Goal: Task Accomplishment & Management: Manage account settings

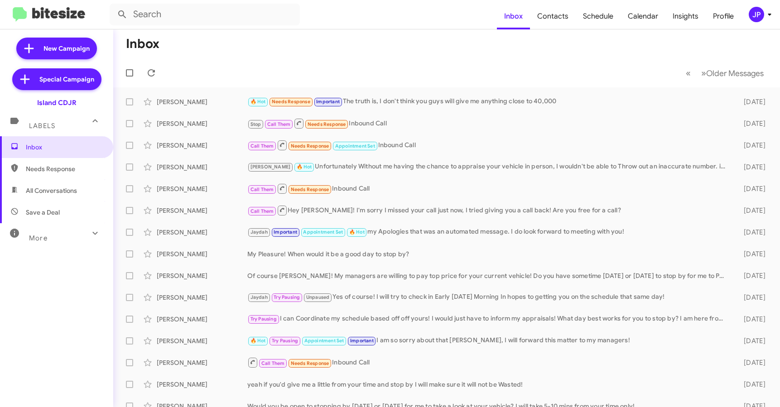
click at [750, 12] on div "JP" at bounding box center [755, 14] width 15 height 15
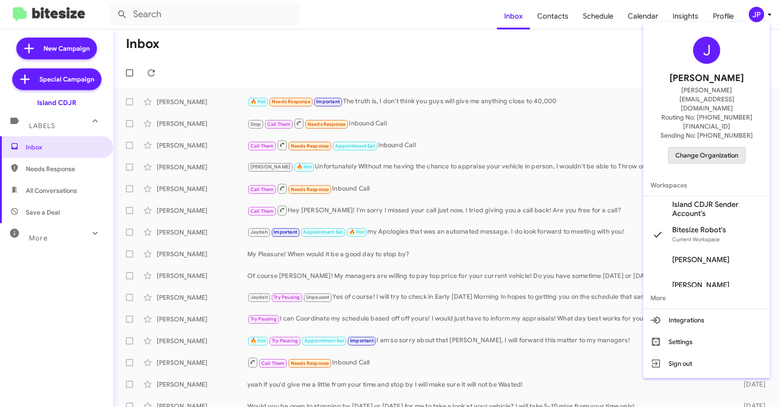
click at [699, 148] on span "Change Organization" at bounding box center [706, 155] width 63 height 15
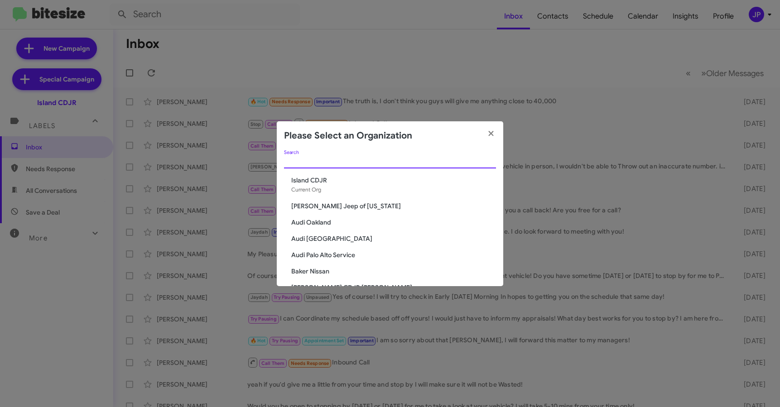
click at [399, 163] on input "Search" at bounding box center [390, 161] width 212 height 7
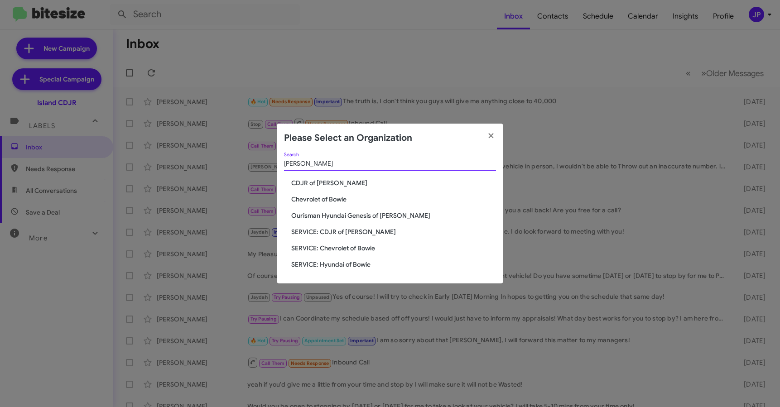
type input "Bowie"
click at [324, 182] on span "CDJR of [PERSON_NAME]" at bounding box center [393, 182] width 205 height 9
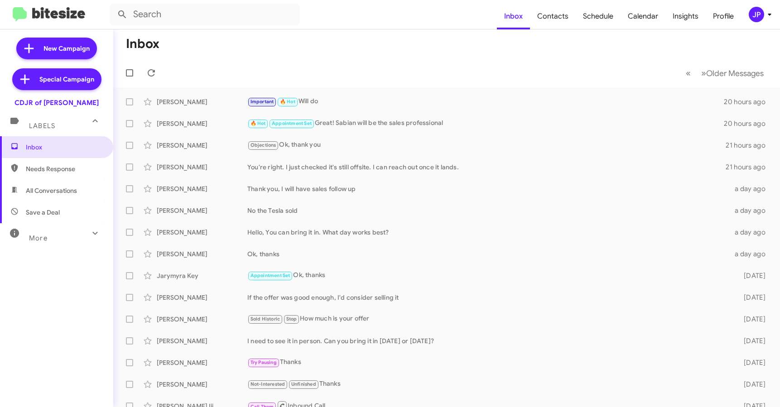
click at [765, 16] on icon at bounding box center [769, 14] width 11 height 11
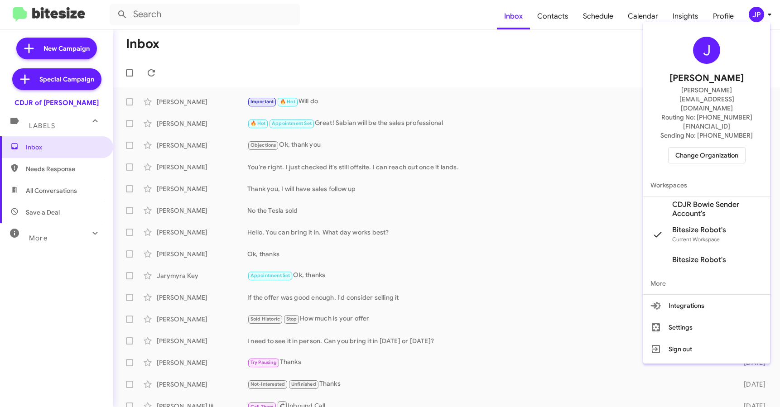
click at [711, 200] on span "CDJR Bowie Sender Account's" at bounding box center [717, 209] width 91 height 18
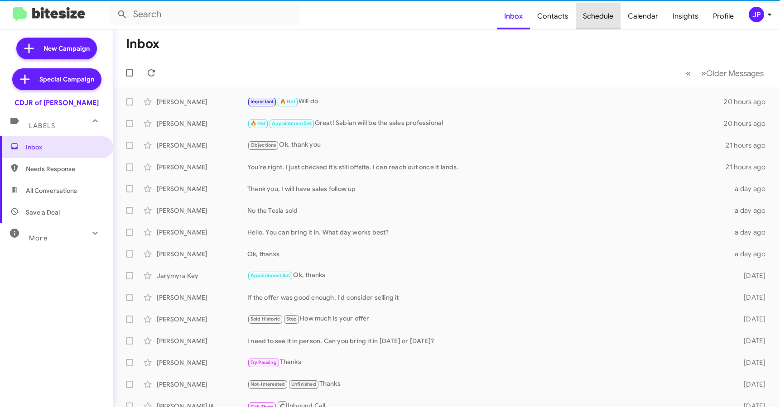
click at [601, 19] on span "Schedule" at bounding box center [597, 16] width 45 height 26
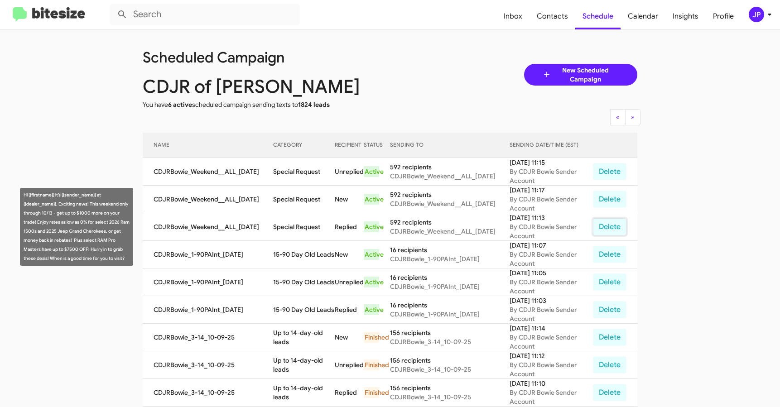
click at [612, 226] on button "Delete" at bounding box center [609, 226] width 33 height 17
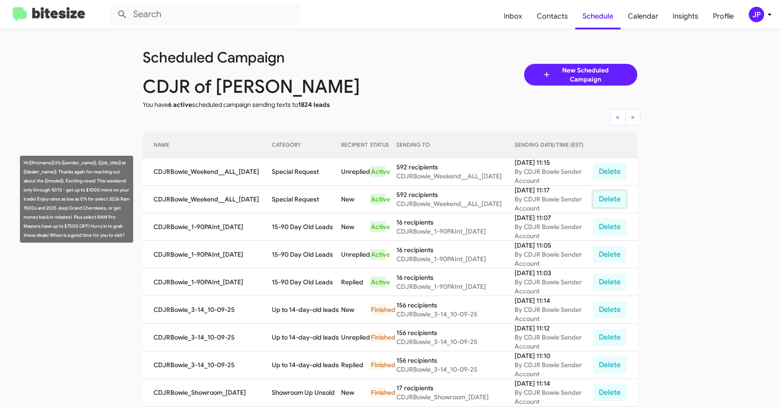
click at [603, 200] on button "Delete" at bounding box center [609, 199] width 33 height 17
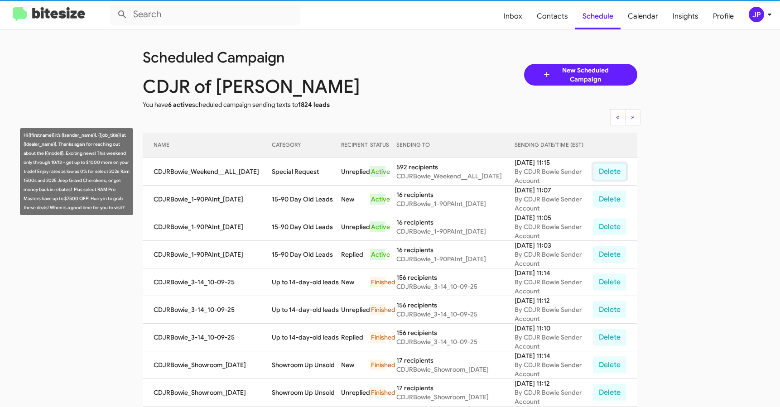
click at [607, 171] on button "Delete" at bounding box center [609, 171] width 33 height 17
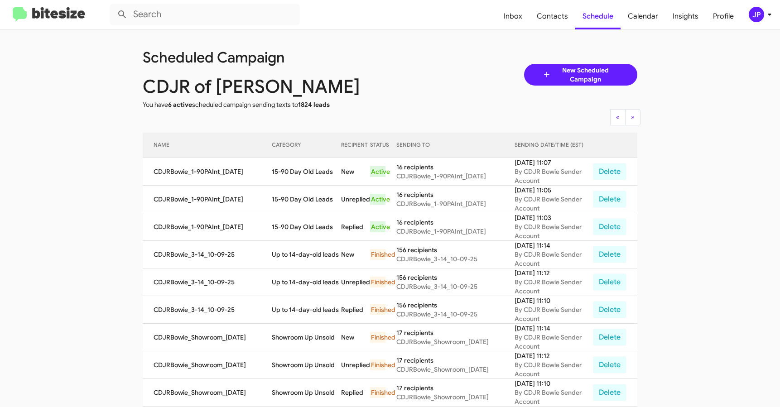
drag, startPoint x: 394, startPoint y: 104, endPoint x: 234, endPoint y: 60, distance: 165.2
click at [391, 105] on div "Scheduled Campaign CDJR of Bowie You have 6 active scheduled campaign sending t…" at bounding box center [390, 74] width 508 height 69
click at [48, 17] on img at bounding box center [49, 14] width 72 height 15
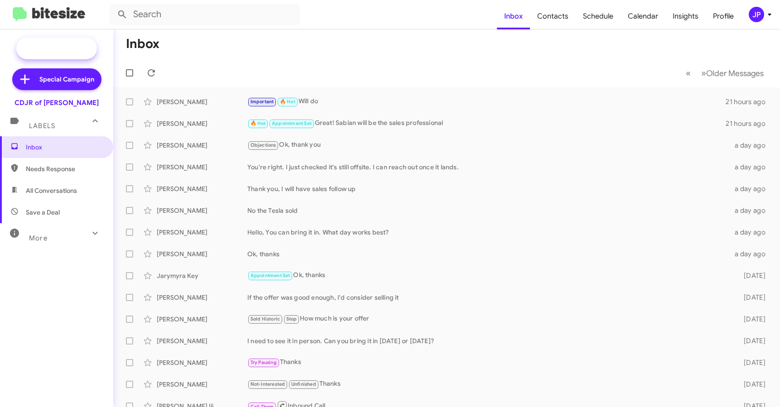
drag, startPoint x: 53, startPoint y: 50, endPoint x: 48, endPoint y: 50, distance: 5.9
click at [53, 50] on span "New Campaign" at bounding box center [66, 48] width 46 height 9
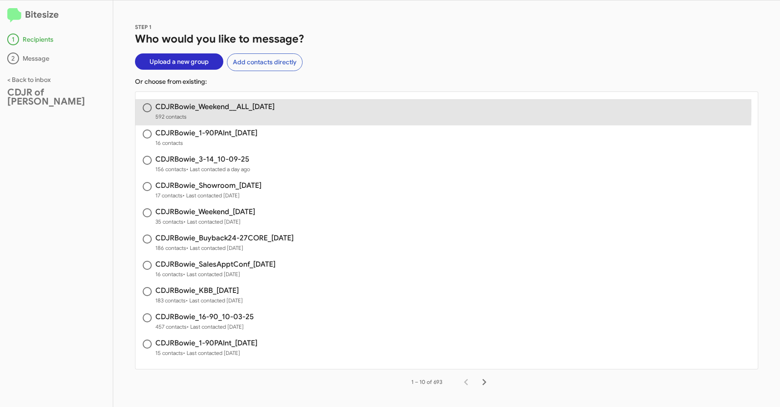
click at [268, 109] on h3 "CDJRBowie_Weekend__ALL_10-10-25" at bounding box center [214, 106] width 119 height 7
radio input "true"
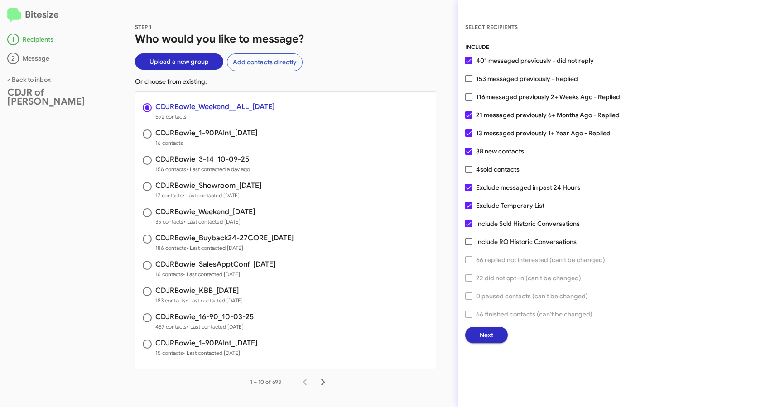
click at [493, 98] on span "116 messaged previously 2+ Weeks Ago - Replied" at bounding box center [548, 96] width 144 height 11
click at [469, 100] on input "116 messaged previously 2+ Weeks Ago - Replied" at bounding box center [468, 100] width 0 height 0
checkbox input "true"
click at [499, 336] on button "Next" at bounding box center [486, 335] width 43 height 16
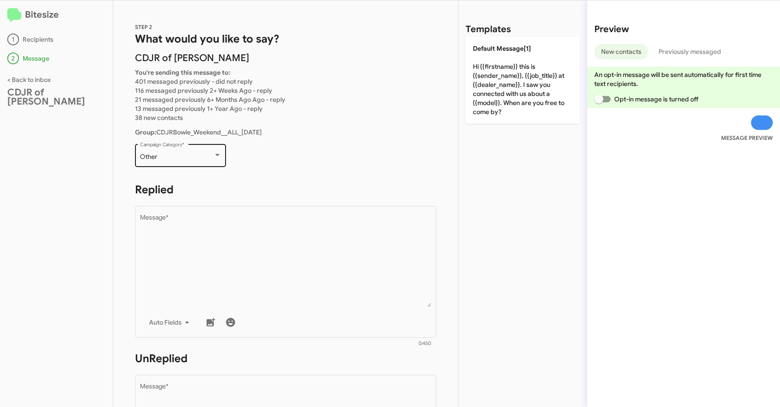
click at [184, 151] on div "Other Campaign Category *" at bounding box center [180, 154] width 81 height 25
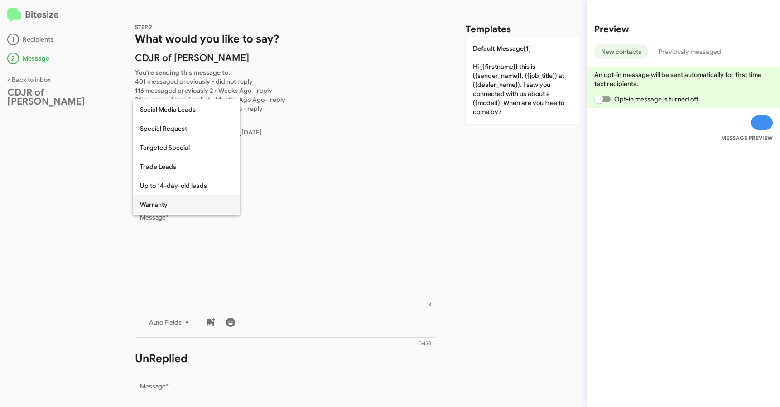
scroll to position [378, 0]
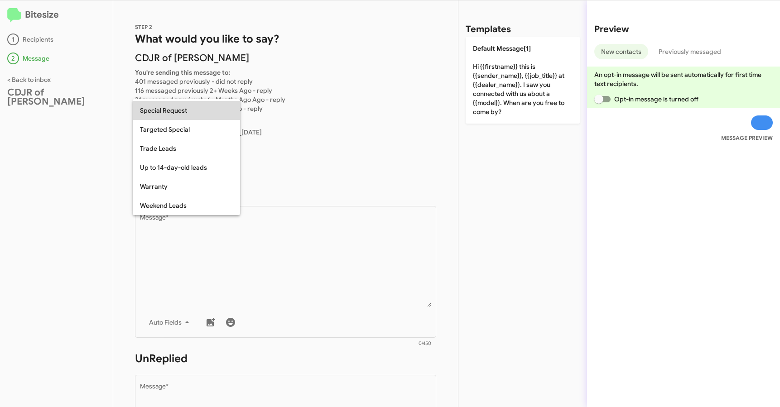
click at [180, 114] on span "Special Request" at bounding box center [186, 110] width 93 height 19
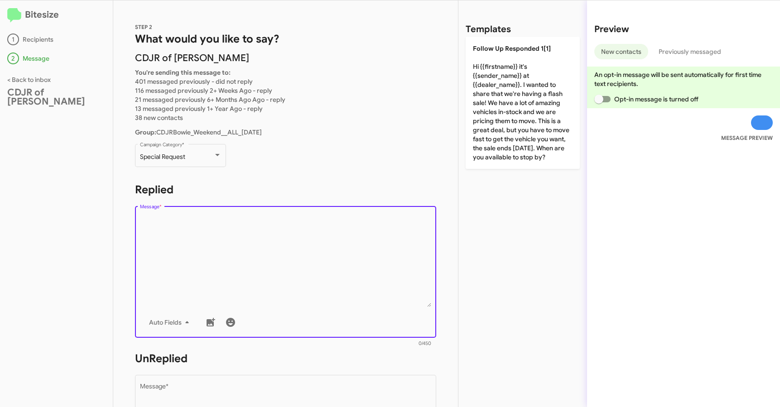
click at [211, 252] on textarea "Message *" at bounding box center [286, 261] width 292 height 92
paste textarea "Hi {{firstname}} it’s {{sender_name}}, {{job_title}} at {{dealer_name}}. Thanks…"
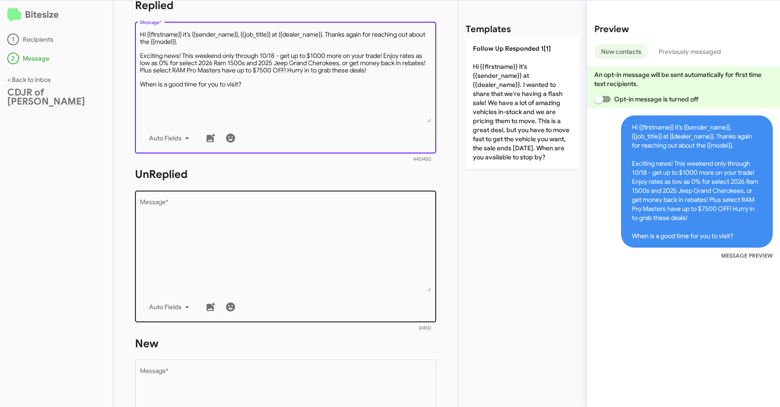
type textarea "Hi {{firstname}} it’s {{sender_name}}, {{job_title}} at {{dealer_name}}. Thanks…"
click at [196, 226] on textarea "Message *" at bounding box center [286, 245] width 292 height 92
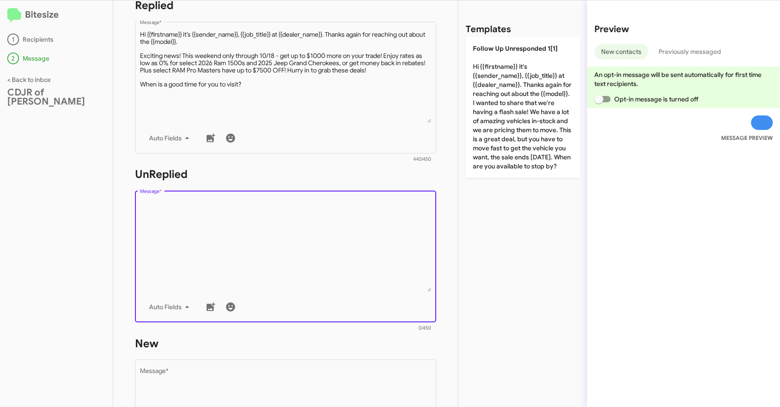
paste textarea "Hi {{firstname}} it’s {{sender_name}}, {{job_title}} at {{dealer_name}}. Thanks…"
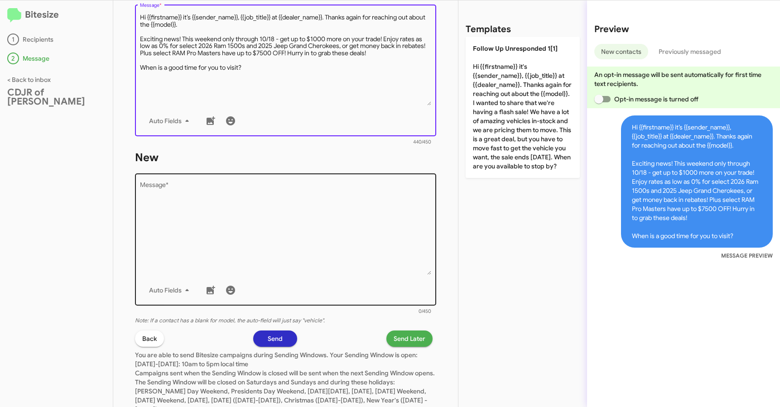
type textarea "Hi {{firstname}} it’s {{sender_name}}, {{job_title}} at {{dealer_name}}. Thanks…"
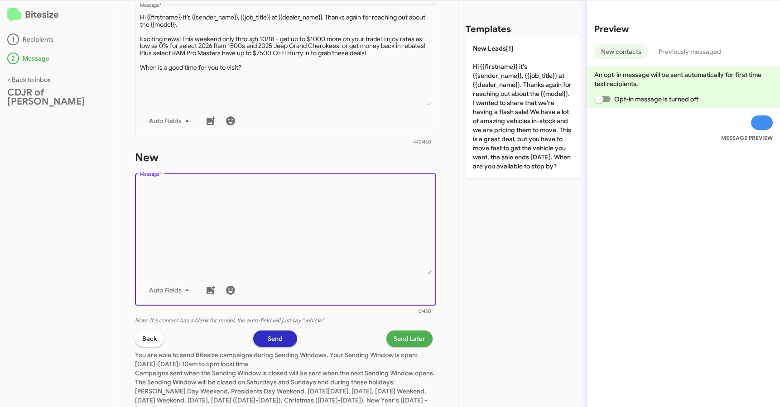
click at [191, 232] on textarea "Message *" at bounding box center [286, 228] width 292 height 92
paste textarea "Hi {{firstname}} it’s {{sender_name}}, {{job_title}} at {{dealer_name}}. Thanks…"
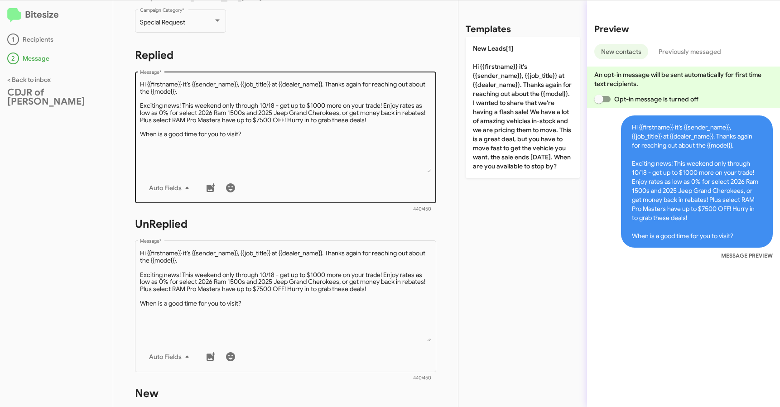
scroll to position [0, 0]
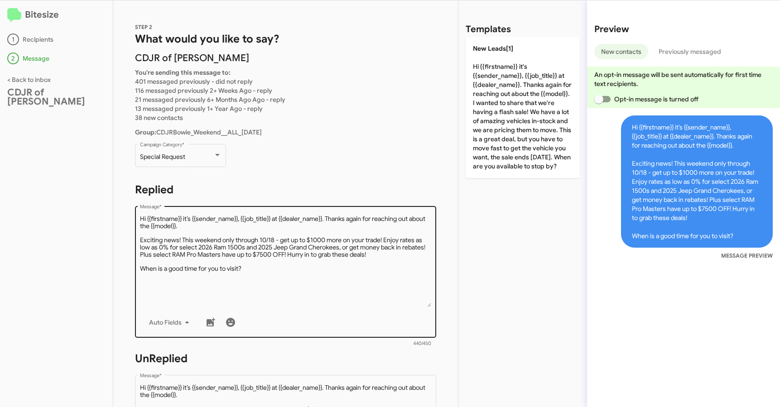
type textarea "Hi {{firstname}} it’s {{sender_name}}, {{job_title}} at {{dealer_name}}. Thanks…"
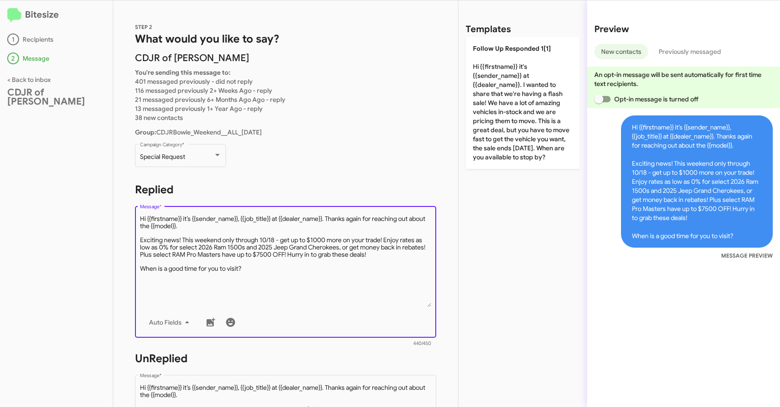
drag, startPoint x: 201, startPoint y: 227, endPoint x: 330, endPoint y: 220, distance: 128.8
click at [330, 220] on textarea "Message *" at bounding box center [286, 261] width 292 height 92
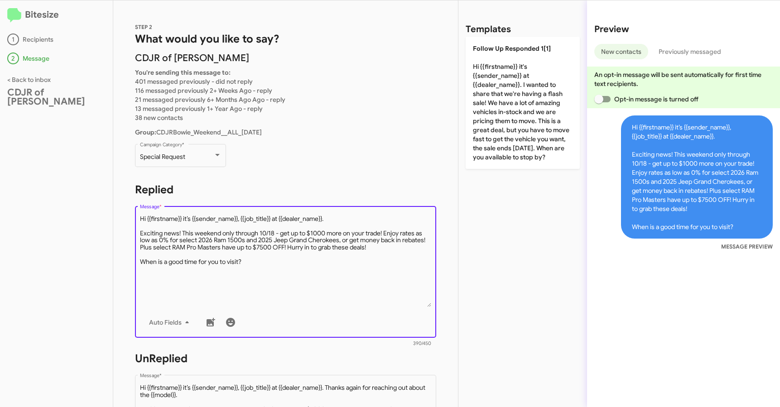
drag, startPoint x: 273, startPoint y: 216, endPoint x: 242, endPoint y: 219, distance: 31.8
click at [242, 219] on textarea "Message *" at bounding box center [286, 261] width 292 height 92
click at [323, 242] on textarea "Message *" at bounding box center [286, 261] width 292 height 92
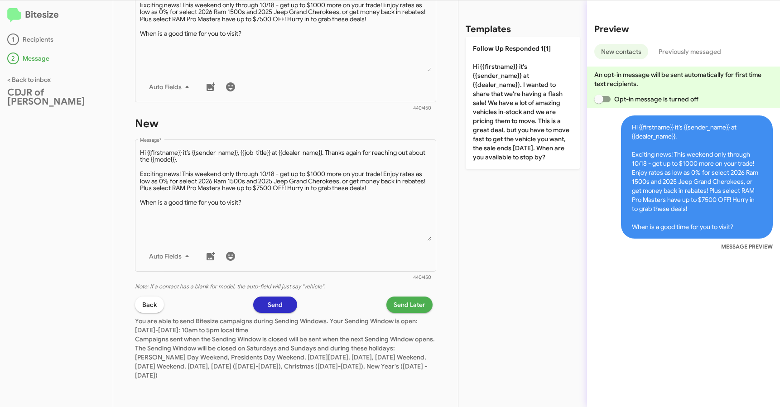
type textarea "Hi {{firstname}} it’s {{sender_name}} at {{dealer_name}}. Exciting news! This w…"
click at [393, 297] on span "Send Later" at bounding box center [409, 305] width 32 height 16
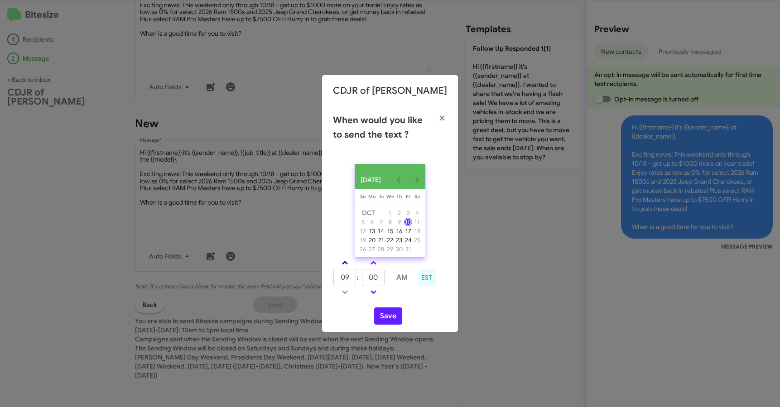
click at [341, 265] on link at bounding box center [345, 263] width 16 height 10
type input "11"
click at [378, 266] on link at bounding box center [373, 263] width 16 height 10
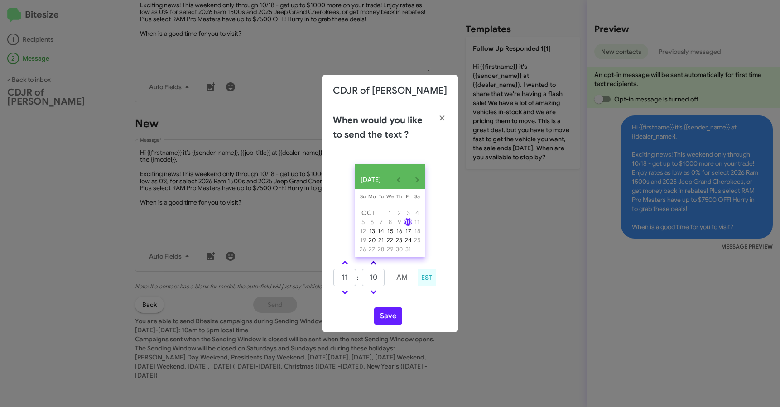
click at [379, 266] on link at bounding box center [373, 263] width 16 height 10
click at [378, 280] on input "15" at bounding box center [373, 277] width 23 height 17
type input "13"
click at [394, 313] on button "Save" at bounding box center [388, 315] width 28 height 17
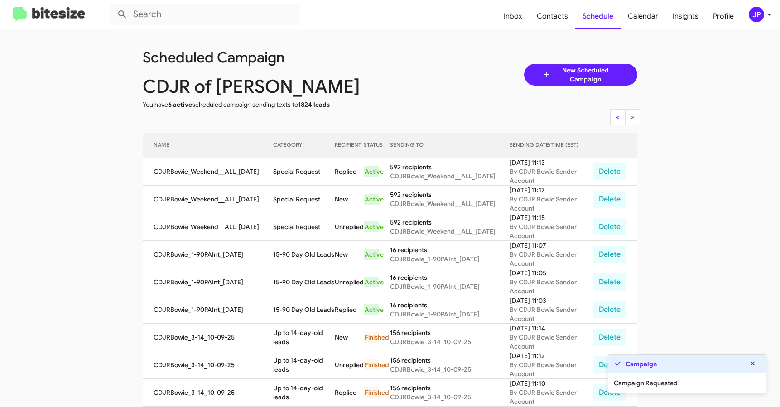
click at [43, 10] on img at bounding box center [49, 14] width 72 height 15
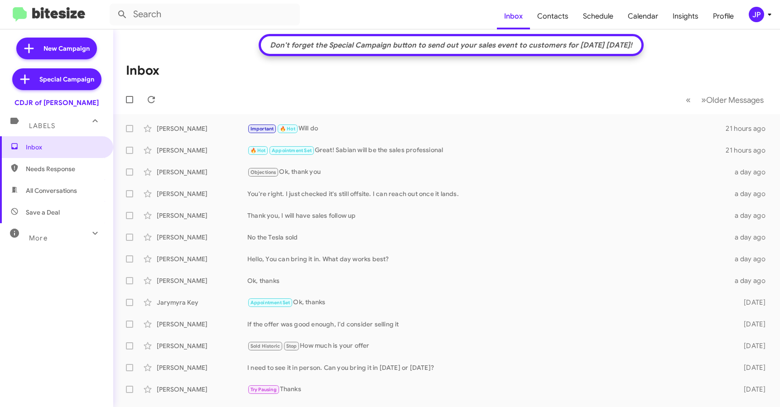
click at [757, 12] on div "JP" at bounding box center [755, 14] width 15 height 15
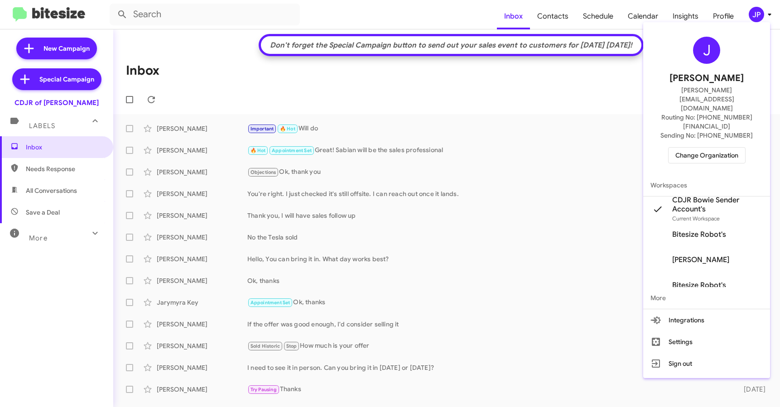
click at [678, 14] on div at bounding box center [390, 203] width 780 height 407
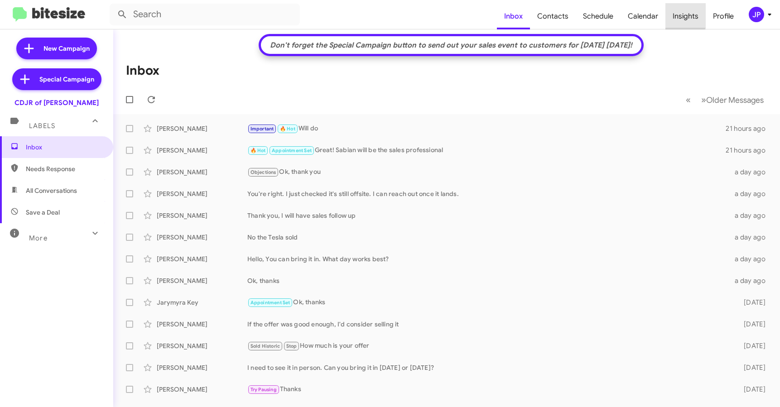
click at [680, 14] on span "Insights" at bounding box center [685, 16] width 40 height 26
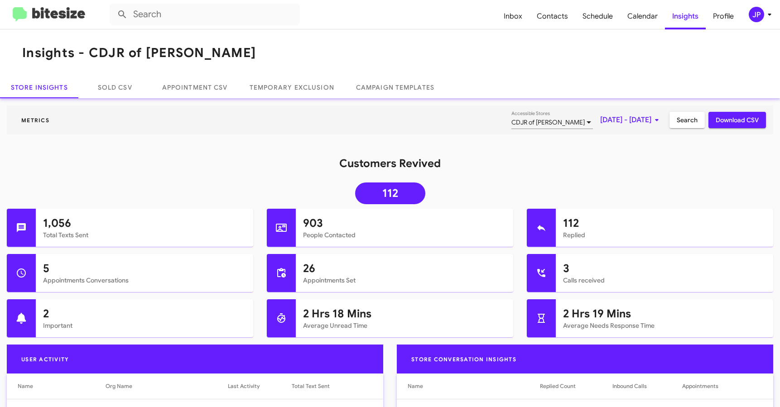
click at [44, 16] on img at bounding box center [49, 14] width 72 height 15
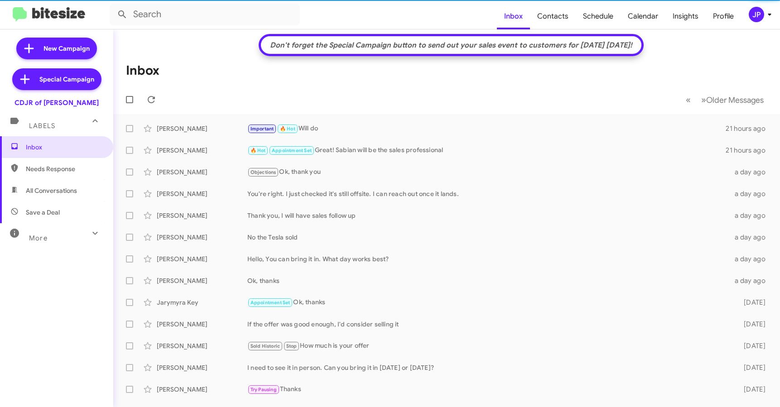
click at [67, 239] on div "More" at bounding box center [47, 234] width 81 height 17
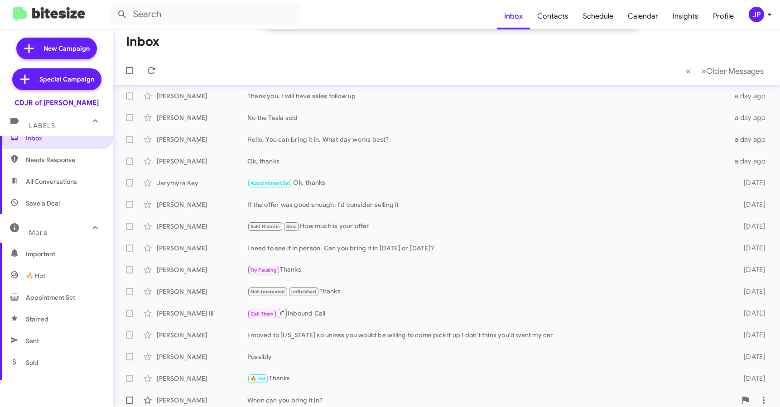
scroll to position [145, 0]
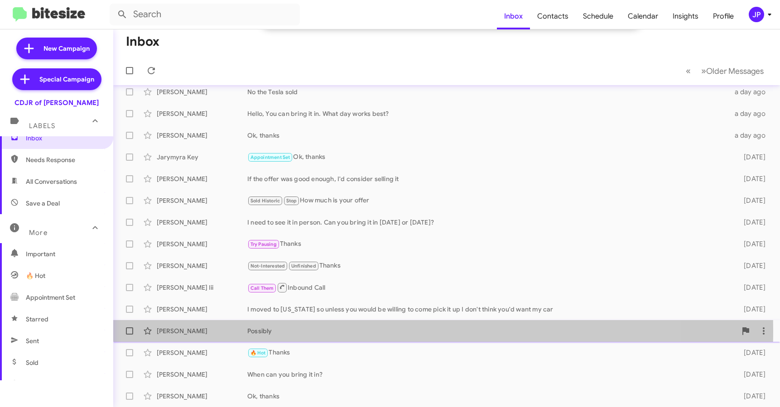
click at [324, 331] on div "Possibly" at bounding box center [491, 330] width 489 height 9
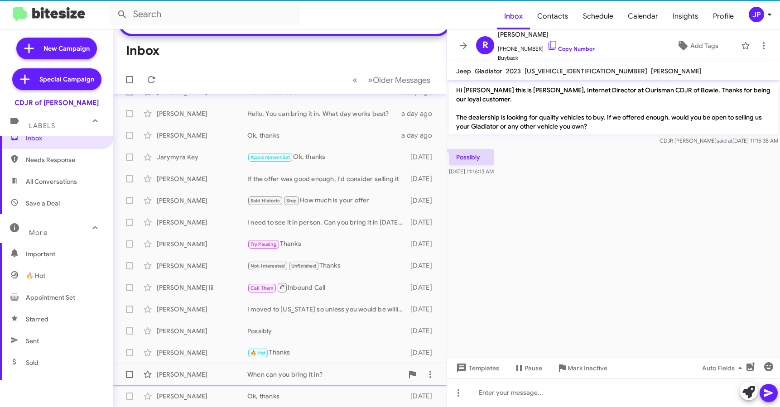
click at [317, 382] on div "David Carlos When can you bring it in? 4 days ago" at bounding box center [279, 374] width 319 height 18
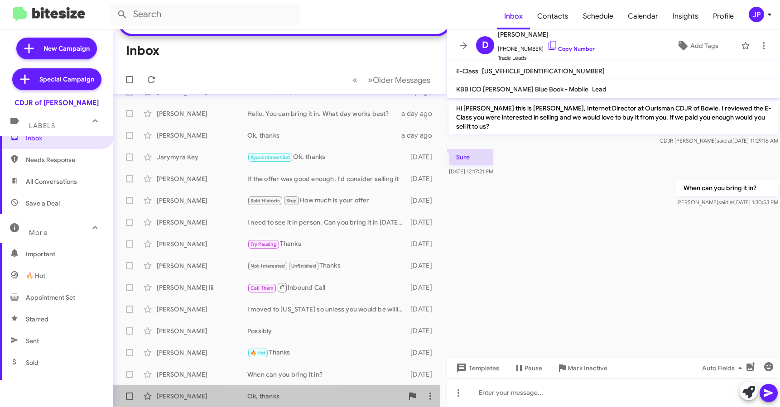
click at [274, 399] on div "Ok, thanks" at bounding box center [325, 396] width 156 height 9
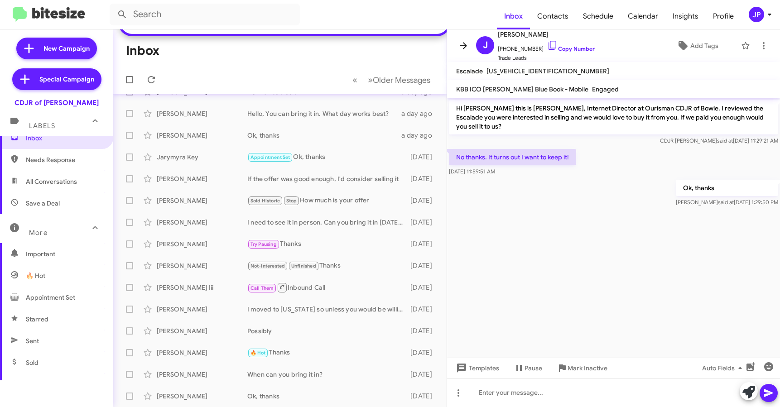
click at [469, 48] on span at bounding box center [463, 45] width 18 height 11
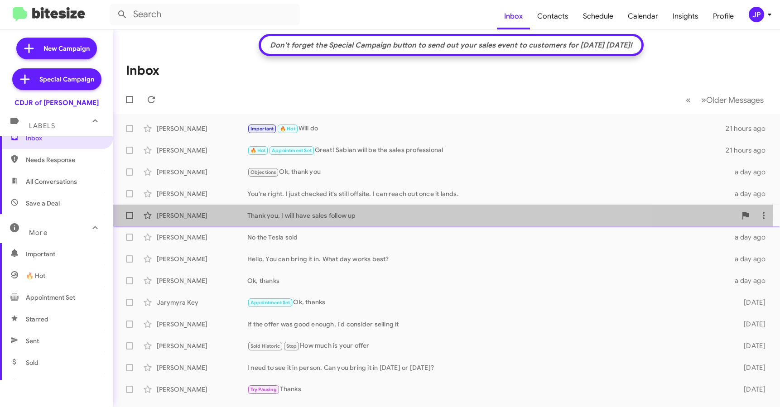
click at [310, 213] on div "Thank you, I will have sales follow up" at bounding box center [491, 215] width 489 height 9
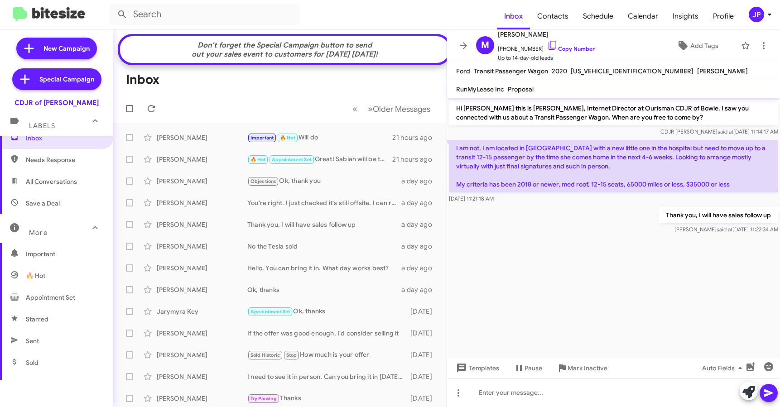
click at [754, 16] on div "JP" at bounding box center [755, 14] width 15 height 15
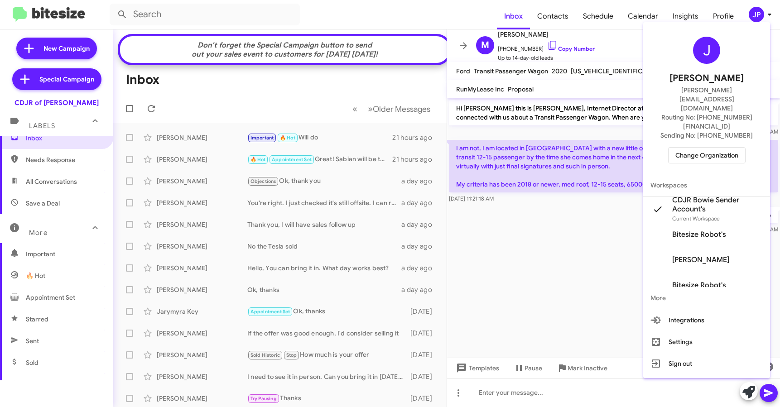
click at [717, 148] on span "Change Organization" at bounding box center [706, 155] width 63 height 15
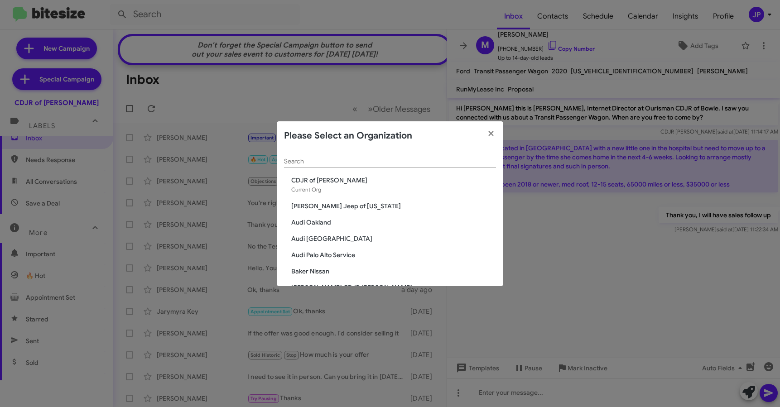
click at [450, 163] on input "Search" at bounding box center [390, 161] width 212 height 7
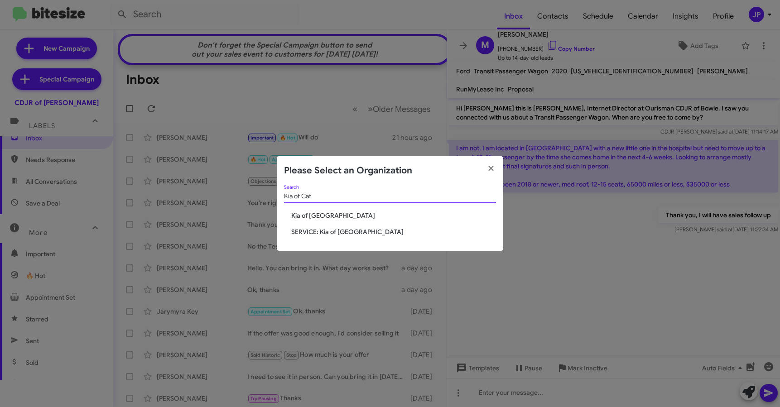
type input "Kia of Cat"
click at [323, 214] on span "Kia of [GEOGRAPHIC_DATA]" at bounding box center [393, 215] width 205 height 9
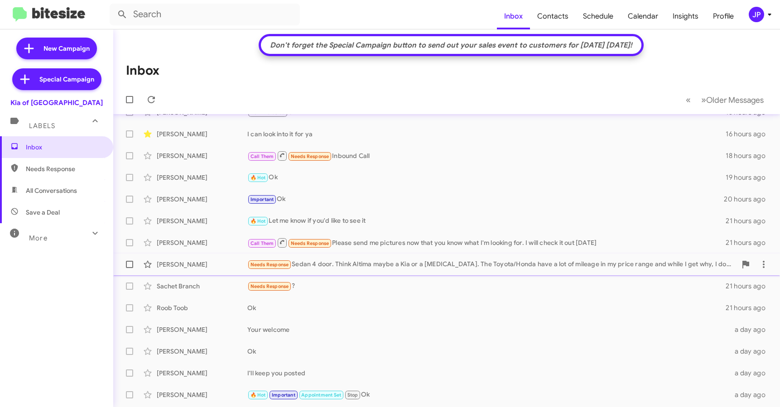
scroll to position [49, 0]
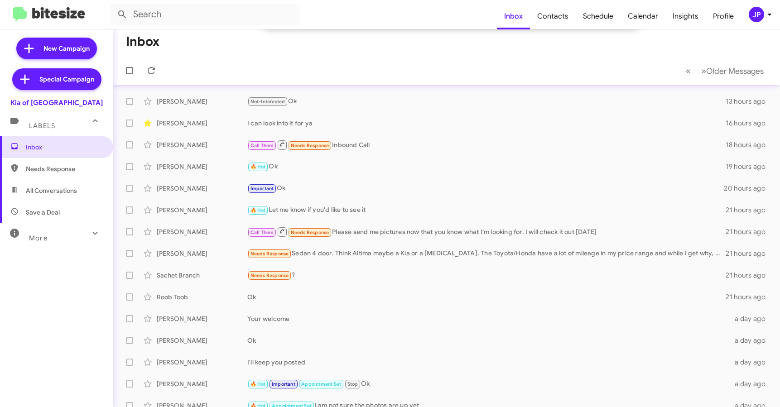
click at [36, 175] on span "Needs Response" at bounding box center [56, 169] width 113 height 22
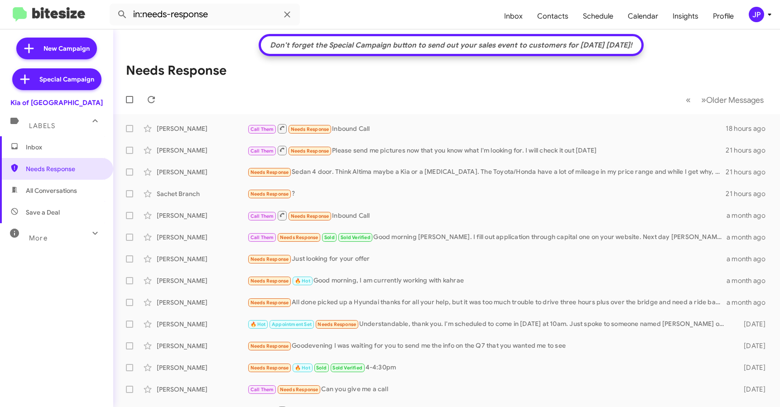
click at [48, 207] on span "Save a Deal" at bounding box center [56, 212] width 113 height 22
type input "in:not-interested"
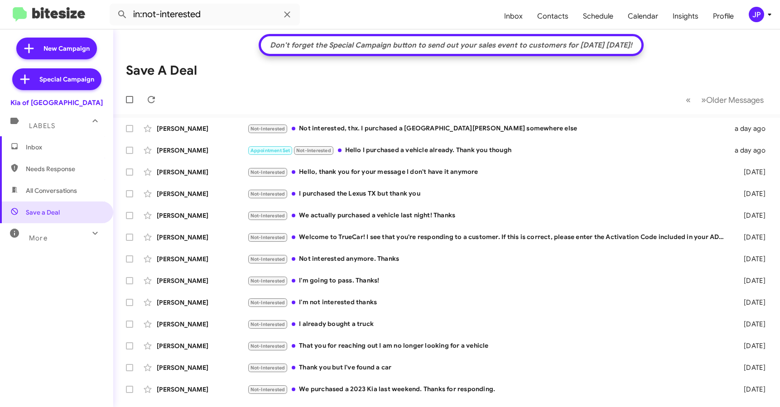
click at [62, 152] on span "Inbox" at bounding box center [56, 147] width 113 height 22
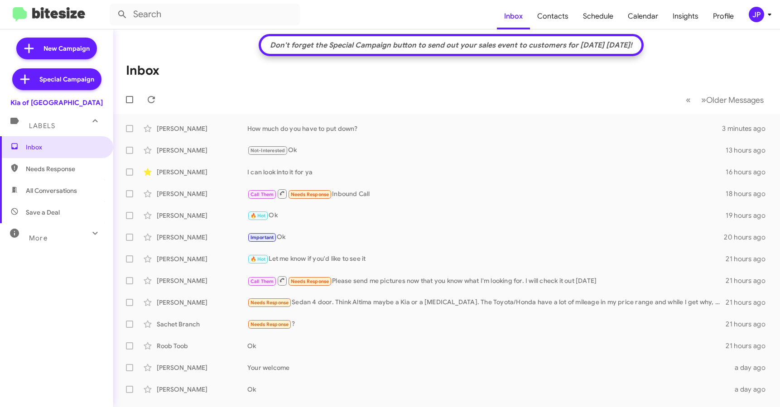
click at [759, 18] on div "JP" at bounding box center [755, 14] width 15 height 15
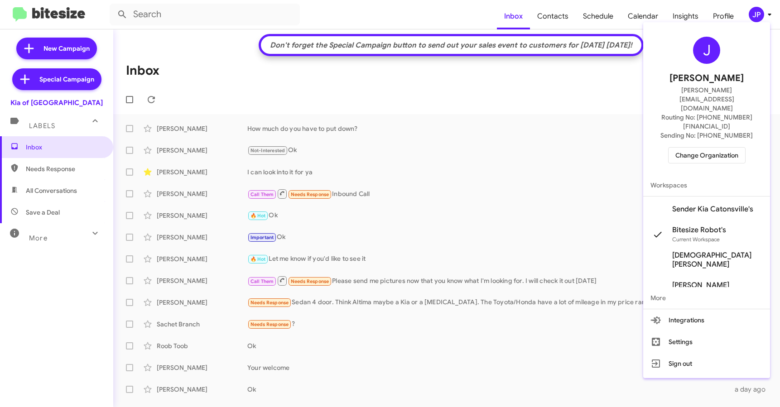
click at [712, 148] on span "Change Organization" at bounding box center [706, 155] width 63 height 15
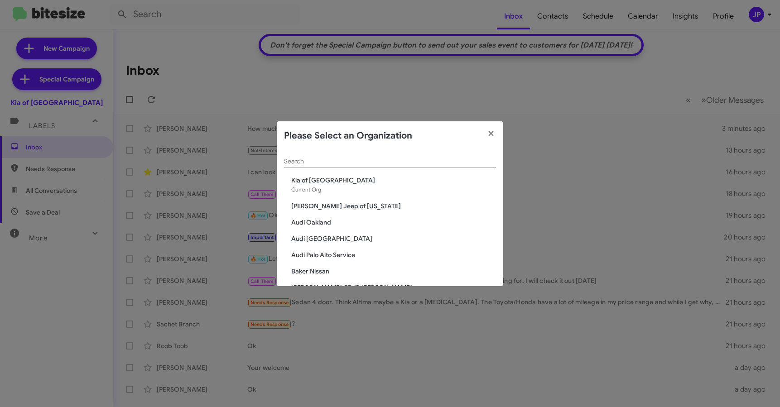
click at [386, 166] on div "Search" at bounding box center [390, 159] width 212 height 18
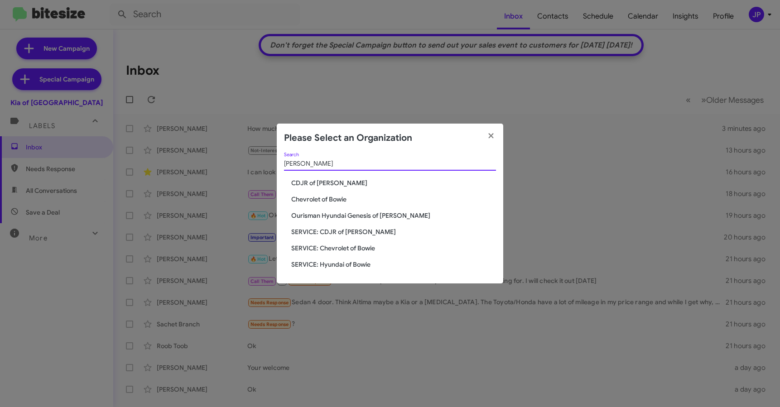
type input "bowie"
click at [313, 202] on span "Chevrolet of Bowie" at bounding box center [393, 199] width 205 height 9
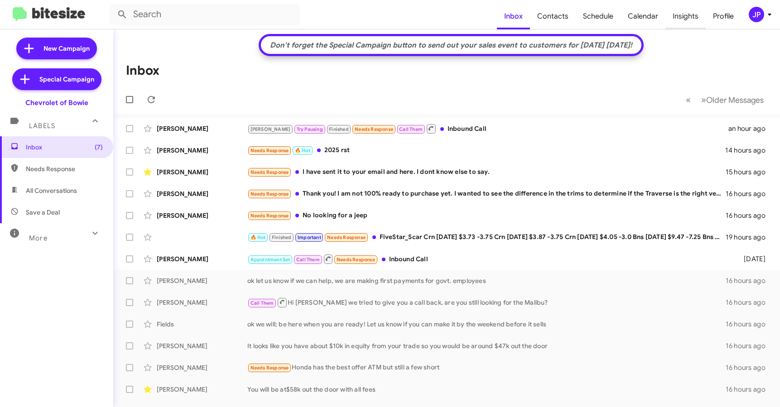
click at [684, 16] on span "Insights" at bounding box center [685, 16] width 40 height 26
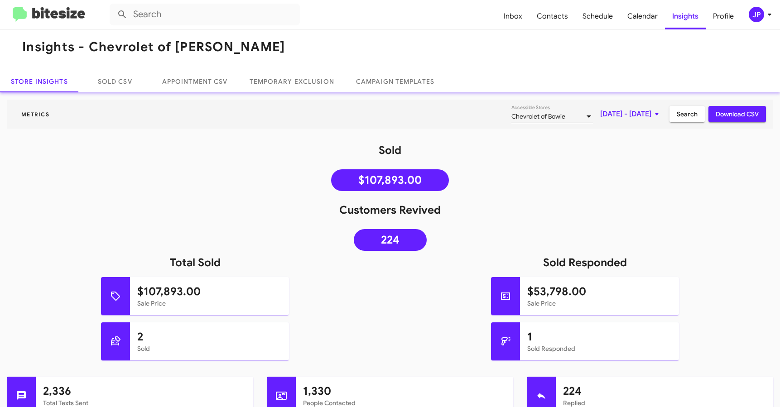
scroll to position [13, 0]
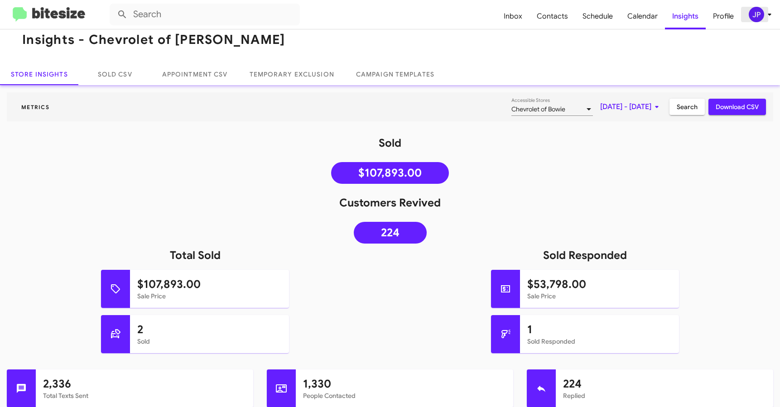
click at [751, 9] on div "JP" at bounding box center [755, 14] width 15 height 15
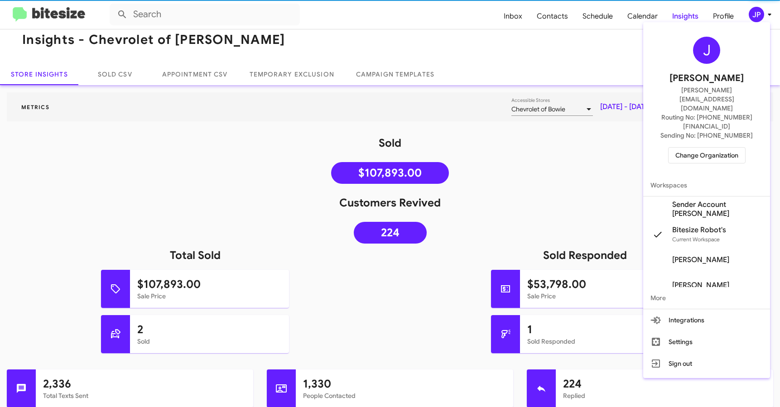
click at [678, 138] on div "J Jamie Payton jamie@bitesize.co Routing No: +1 (240) 245-1011 Sending No: +1 (…" at bounding box center [706, 100] width 127 height 148
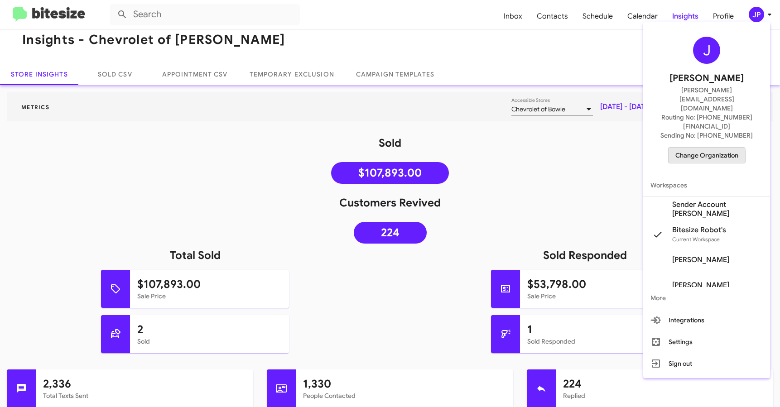
click at [681, 148] on span "Change Organization" at bounding box center [706, 155] width 63 height 15
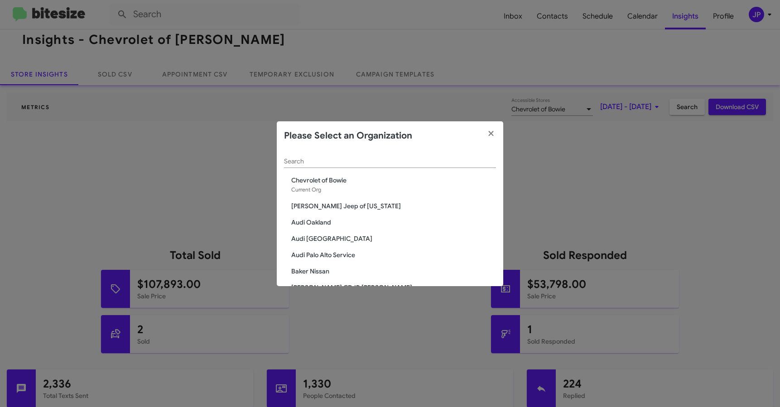
click at [411, 164] on input "Search" at bounding box center [390, 161] width 212 height 7
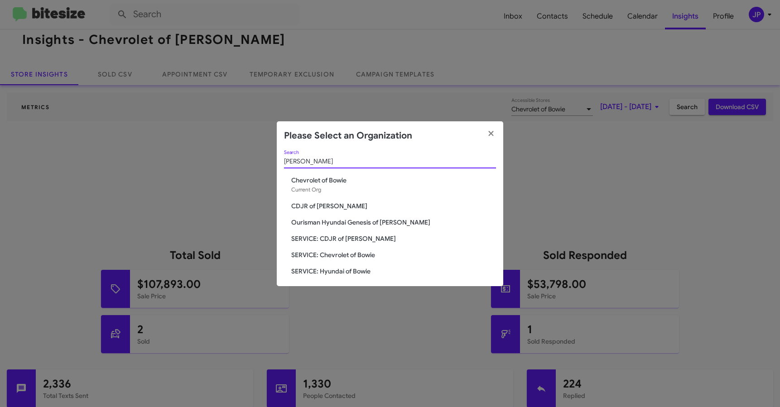
type input "Bowie"
click at [301, 208] on span "CDJR of [PERSON_NAME]" at bounding box center [393, 205] width 205 height 9
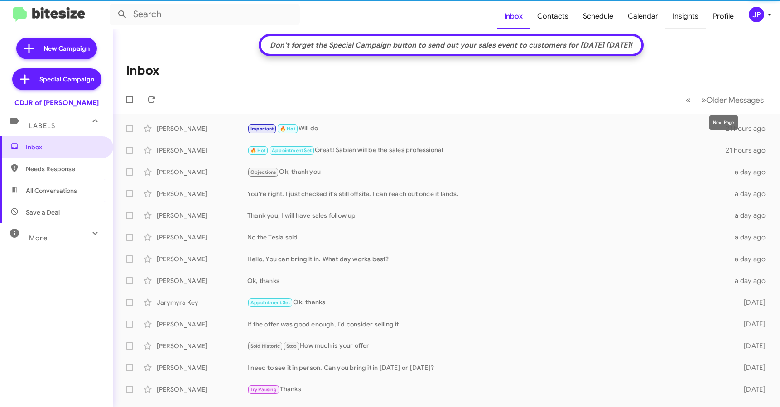
click at [691, 23] on span "Insights" at bounding box center [685, 16] width 40 height 26
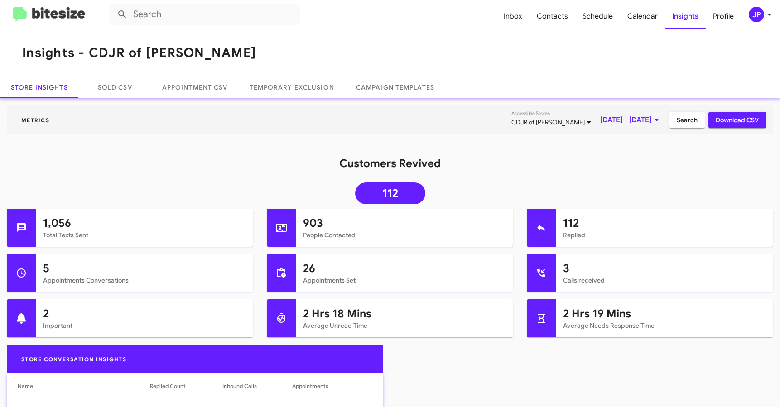
click at [750, 8] on span "JP" at bounding box center [761, 14] width 27 height 15
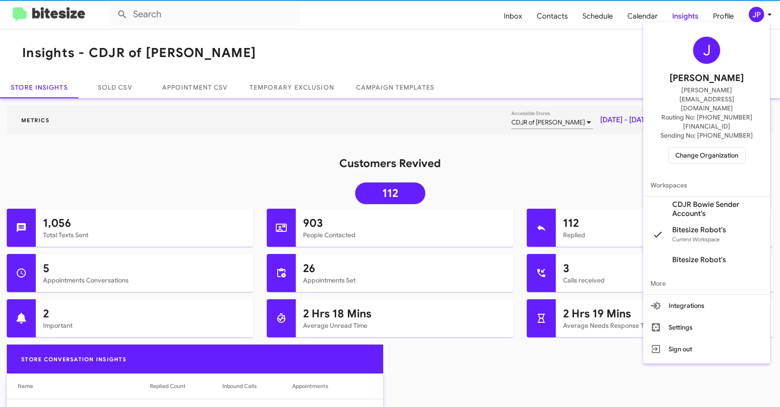
click at [724, 148] on span "Change Organization" at bounding box center [706, 155] width 63 height 15
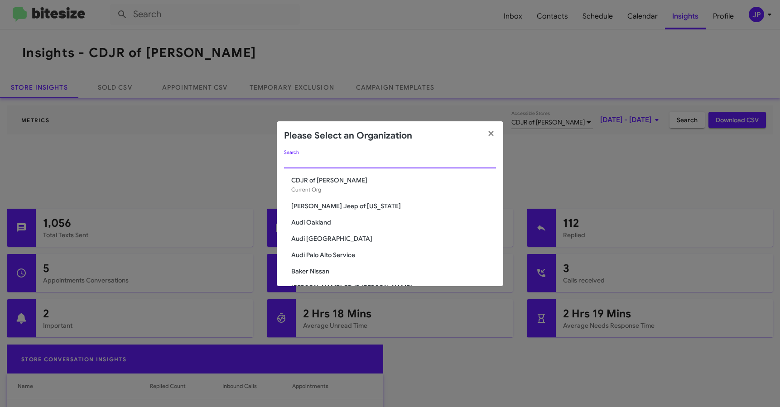
click at [385, 161] on input "Search" at bounding box center [390, 161] width 212 height 7
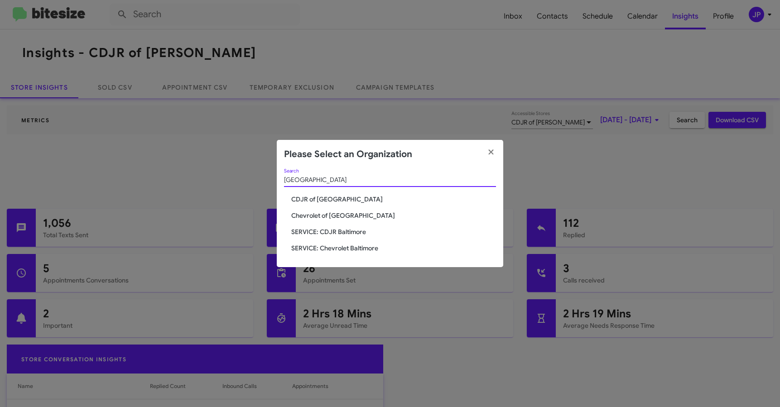
type input "[GEOGRAPHIC_DATA]"
click at [322, 202] on span "CDJR of [GEOGRAPHIC_DATA]" at bounding box center [393, 199] width 205 height 9
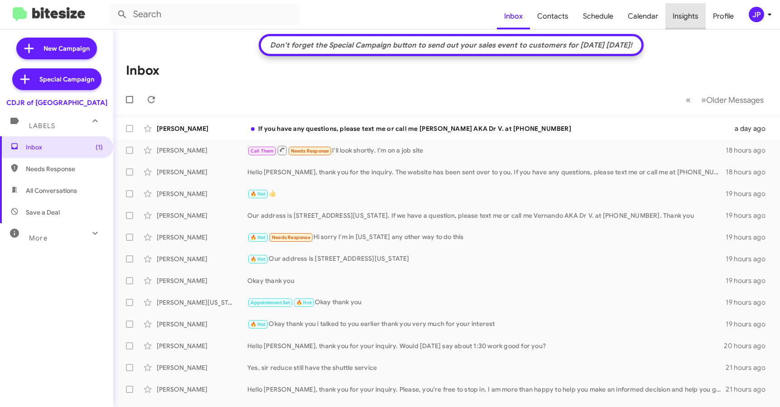
click at [695, 24] on span "Insights" at bounding box center [685, 16] width 40 height 26
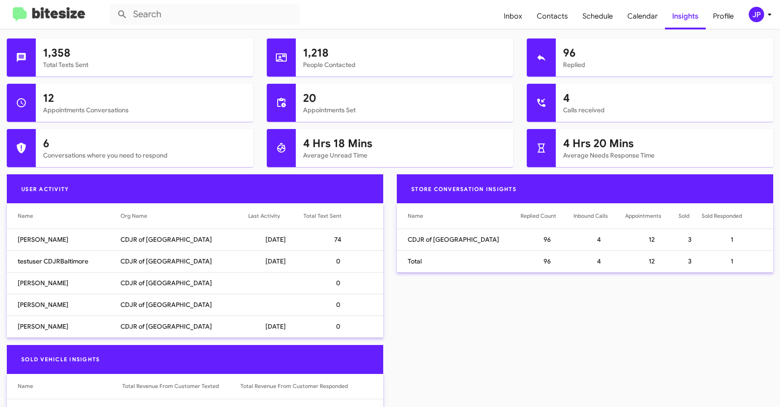
scroll to position [438, 0]
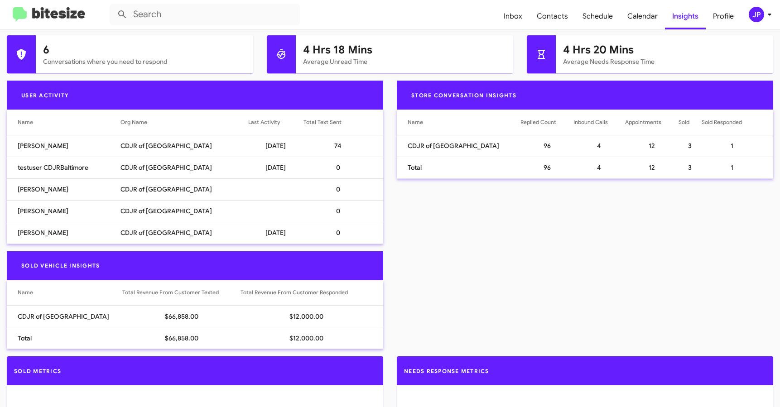
click at [756, 11] on div "JP" at bounding box center [755, 14] width 15 height 15
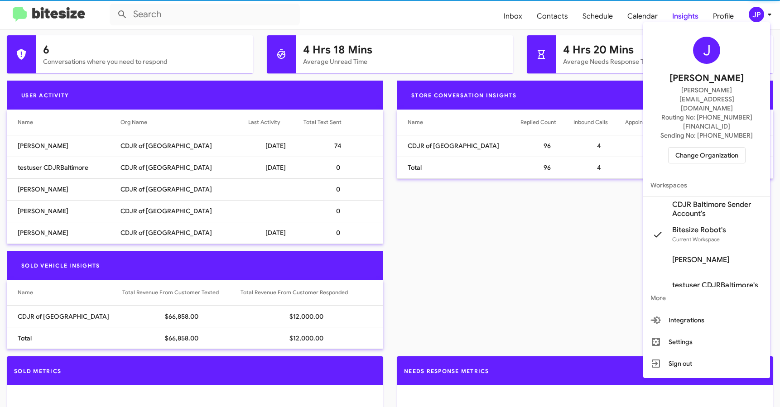
click at [735, 148] on span "Change Organization" at bounding box center [706, 155] width 63 height 15
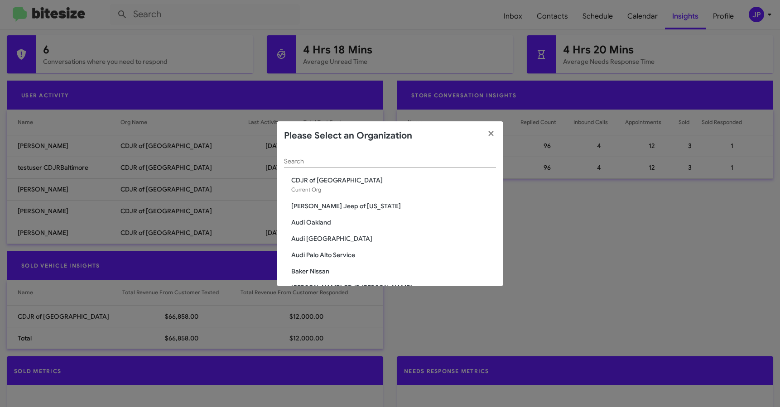
click at [458, 162] on input "Search" at bounding box center [390, 161] width 212 height 7
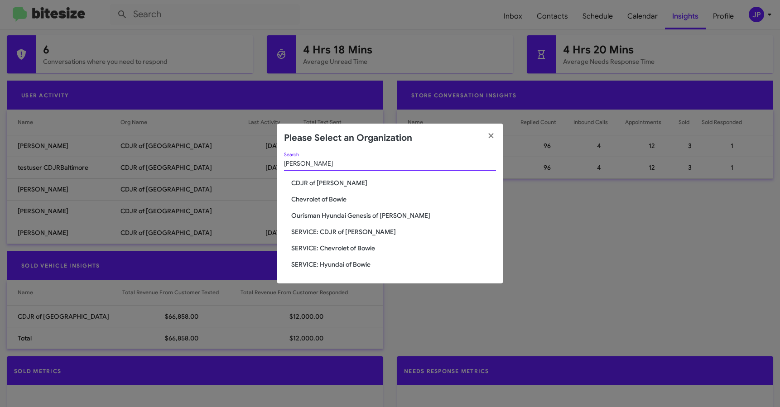
type input "Bowie"
click at [347, 199] on span "Chevrolet of Bowie" at bounding box center [393, 199] width 205 height 9
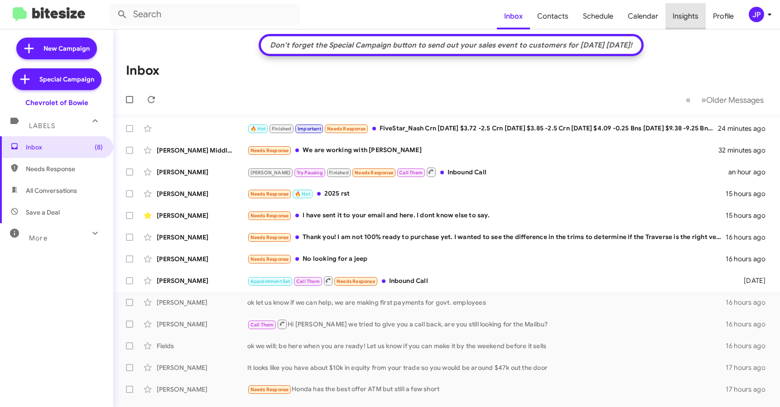
click at [686, 14] on span "Insights" at bounding box center [685, 16] width 40 height 26
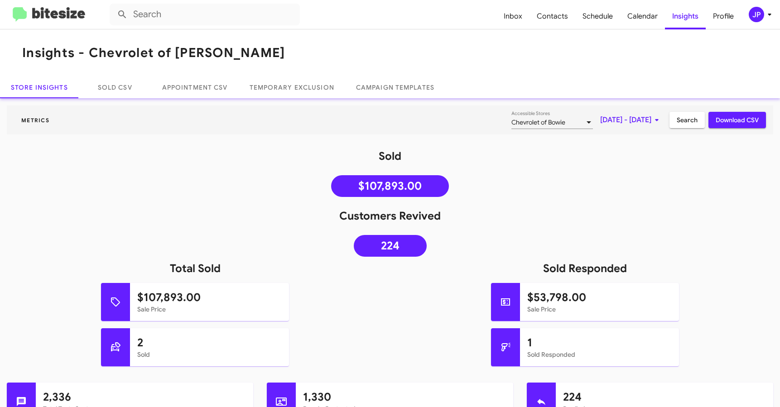
click at [750, 22] on mat-toolbar "Inbox Contacts Schedule Calendar Insights Profile JP" at bounding box center [390, 14] width 780 height 29
click at [751, 21] on div "JP" at bounding box center [755, 14] width 15 height 15
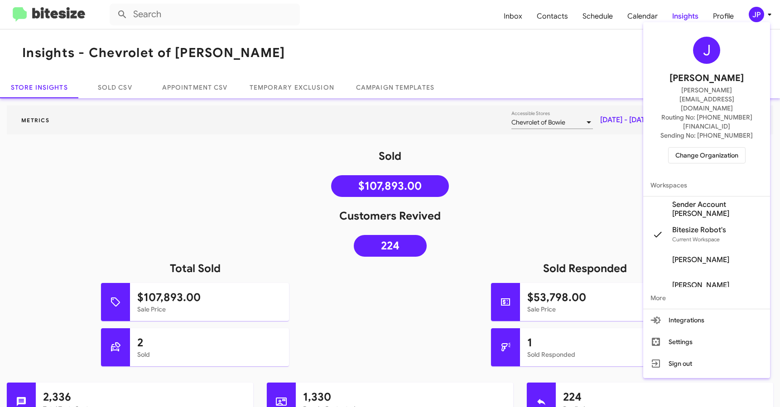
click at [723, 148] on span "Change Organization" at bounding box center [706, 155] width 63 height 15
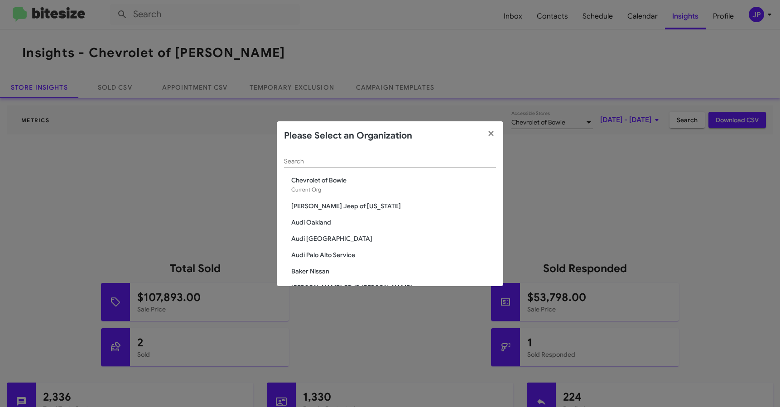
click at [427, 167] on div "Search" at bounding box center [390, 159] width 212 height 18
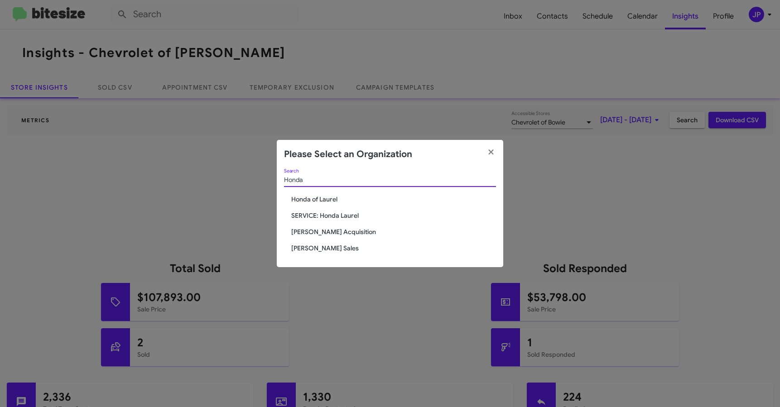
type input "Honda"
click at [324, 199] on span "Honda of Laurel" at bounding box center [393, 199] width 205 height 9
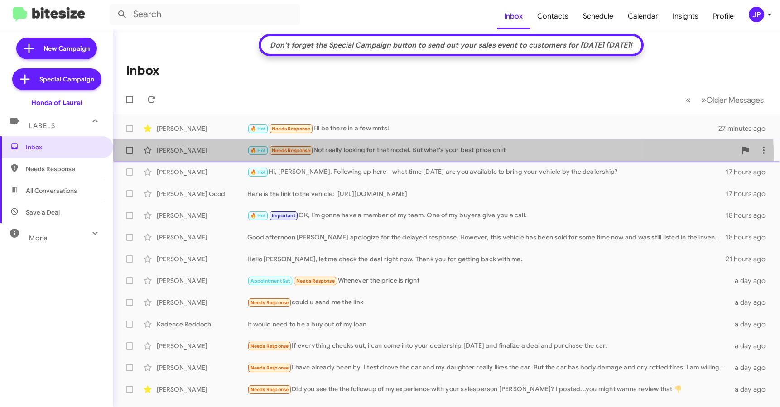
click at [421, 155] on div "🔥 Hot Needs Response Not really looking for that model. But what's your best pr…" at bounding box center [491, 150] width 489 height 10
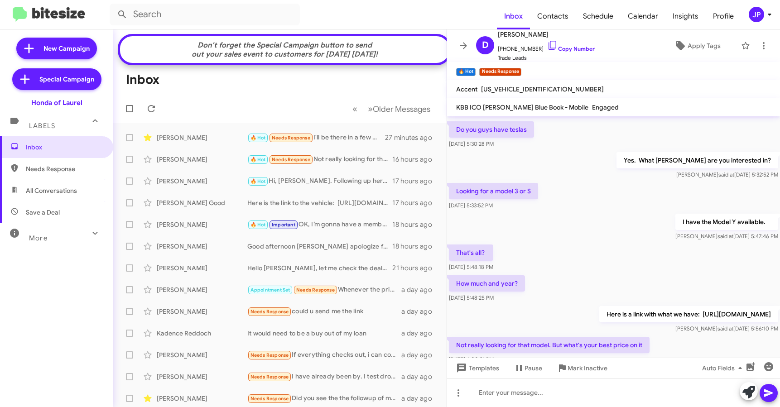
scroll to position [149, 0]
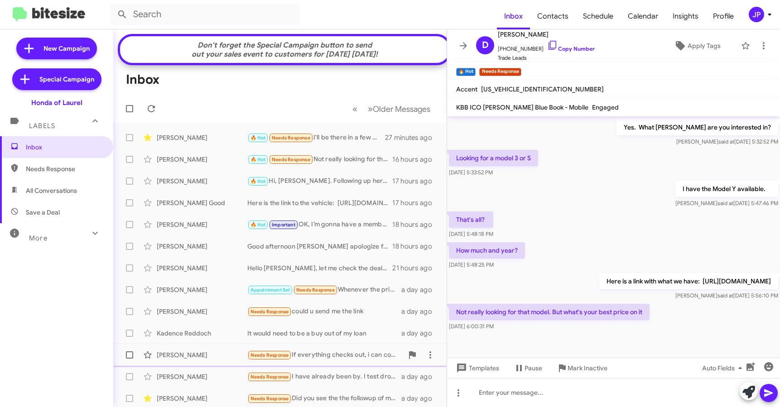
click at [318, 364] on div "[PERSON_NAME] Needs Response If everything checks out, i can come into your dea…" at bounding box center [279, 355] width 319 height 18
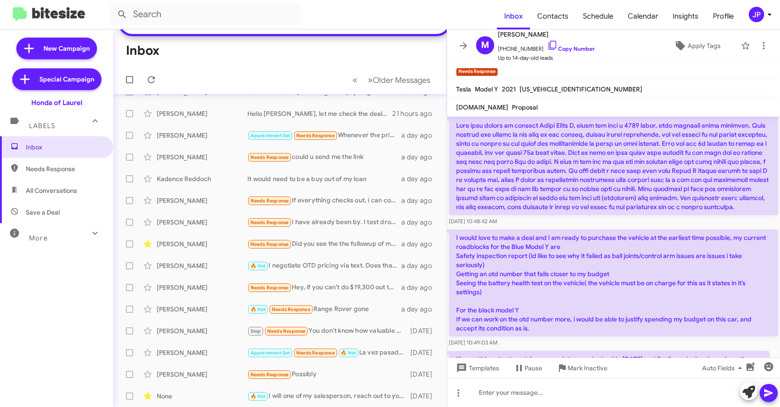
scroll to position [223, 0]
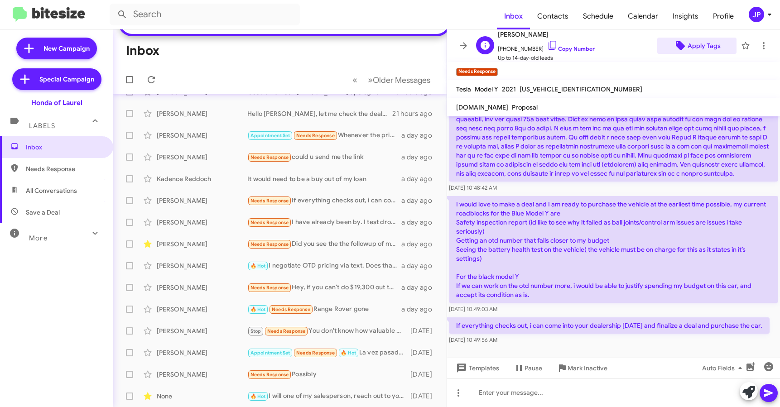
click at [696, 52] on span "Apply Tags" at bounding box center [703, 46] width 33 height 16
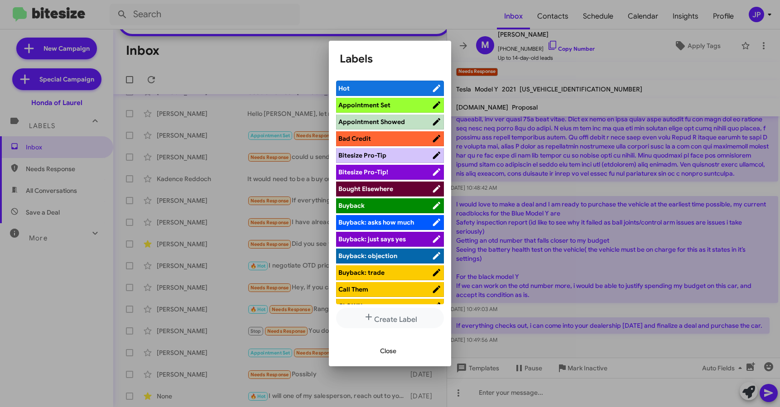
click at [380, 168] on span "Bitesize Pro-Tip!" at bounding box center [363, 172] width 50 height 8
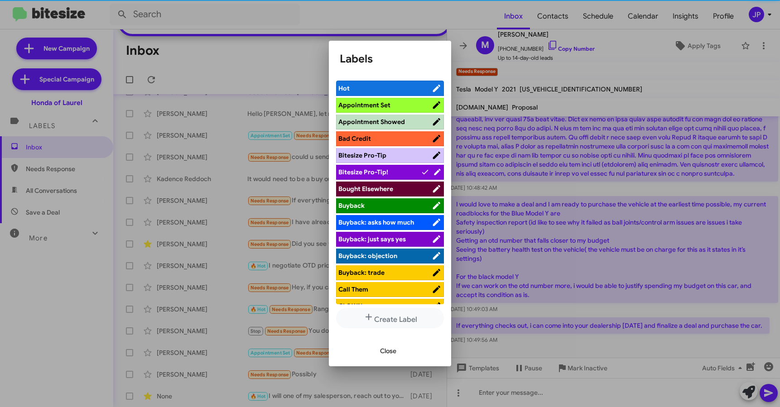
click at [584, 341] on div at bounding box center [390, 203] width 780 height 407
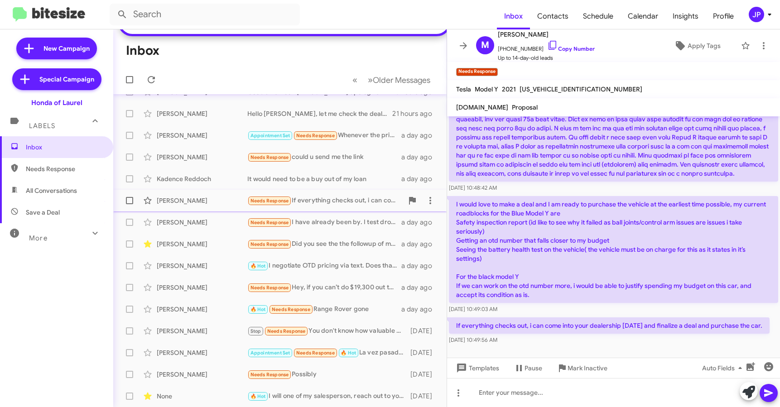
click at [131, 201] on span at bounding box center [129, 200] width 7 height 7
click at [129, 204] on input "checkbox" at bounding box center [129, 204] width 0 height 0
checkbox input "true"
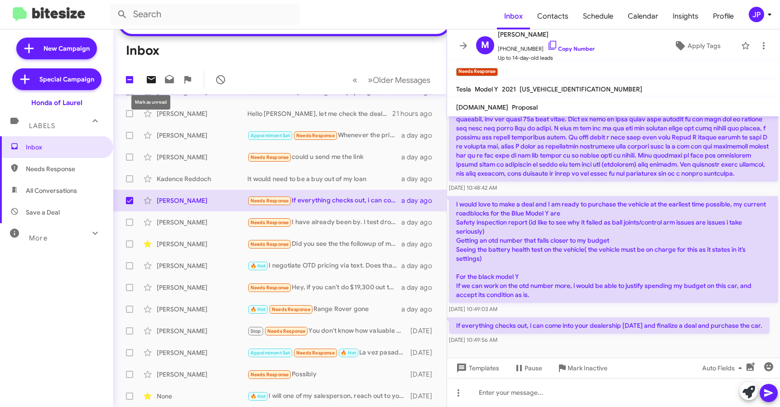
click at [148, 79] on icon at bounding box center [151, 79] width 9 height 7
click at [760, 19] on div "JP" at bounding box center [755, 14] width 15 height 15
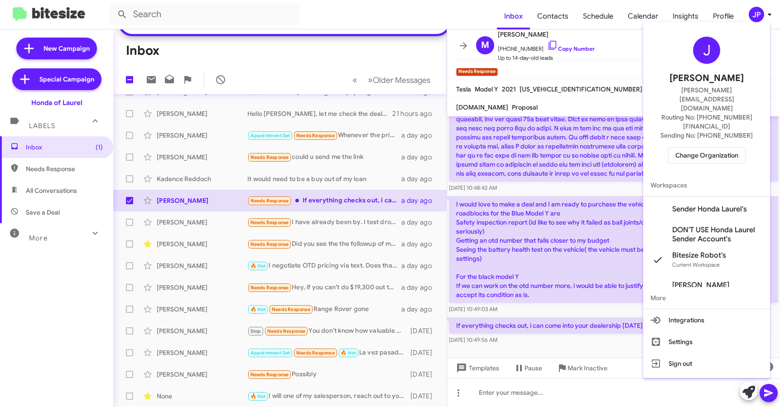
click at [720, 148] on span "Change Organization" at bounding box center [706, 155] width 63 height 15
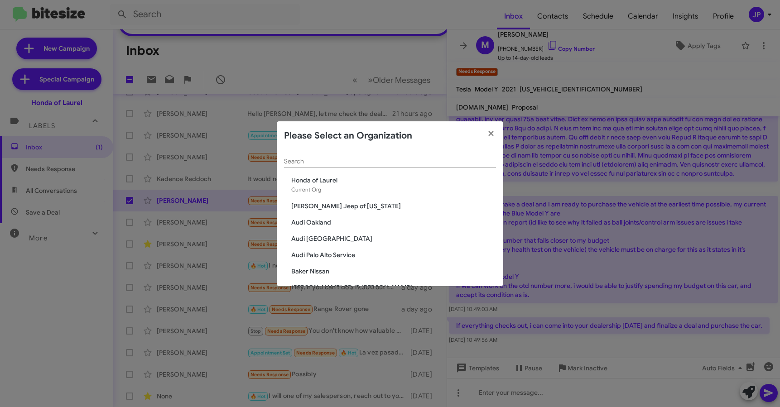
click at [429, 163] on input "Search" at bounding box center [390, 161] width 212 height 7
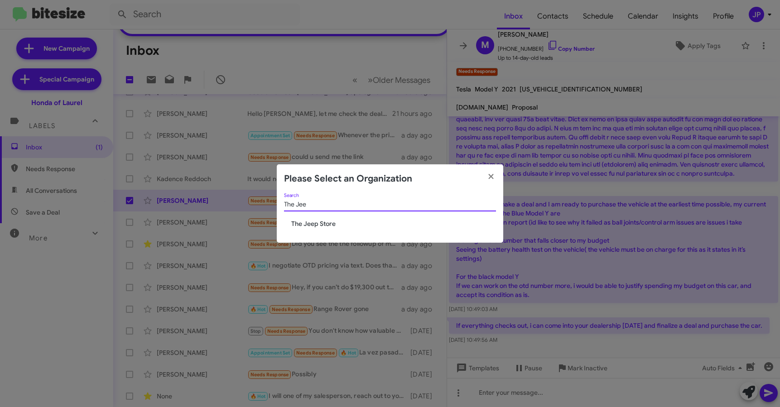
type input "The Jee"
click at [331, 225] on span "The Jeep Store" at bounding box center [393, 223] width 205 height 9
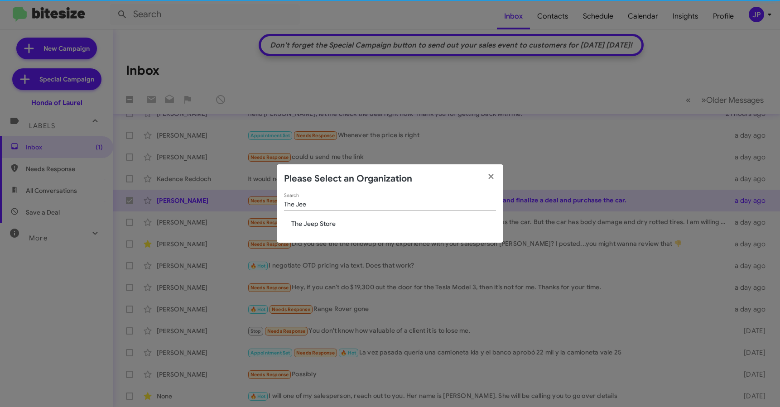
scroll to position [145, 0]
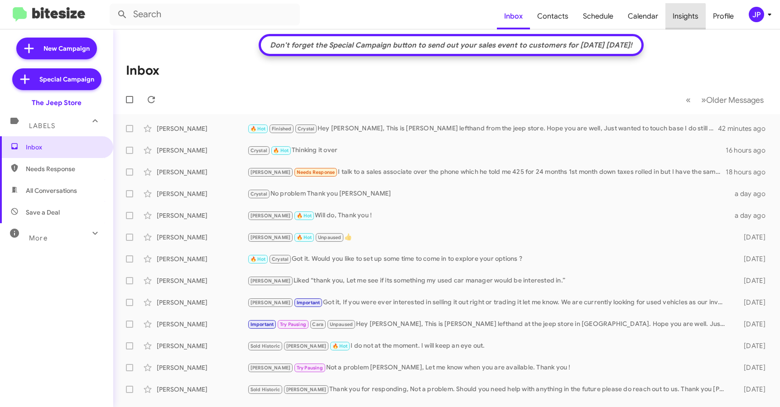
click at [686, 20] on span "Insights" at bounding box center [685, 16] width 40 height 26
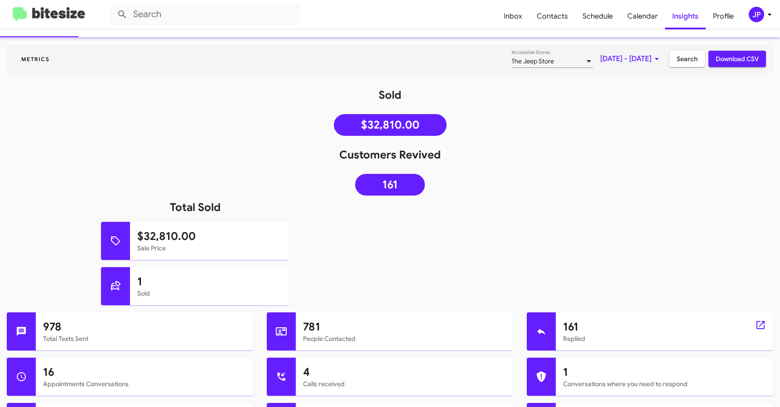
scroll to position [62, 0]
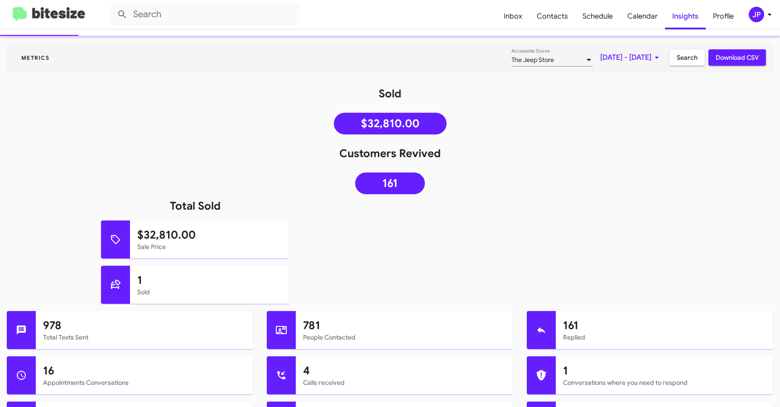
click at [77, 9] on img at bounding box center [49, 14] width 72 height 15
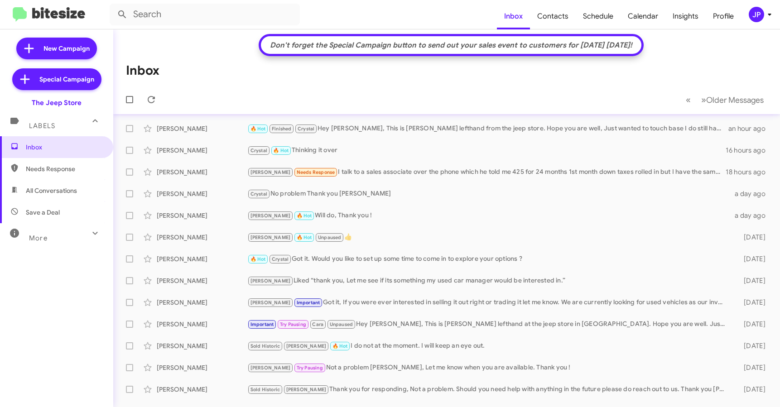
scroll to position [145, 0]
